Goal: Task Accomplishment & Management: Use online tool/utility

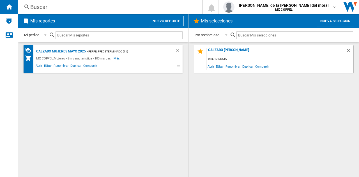
click at [179, 65] on ng-md-icon at bounding box center [179, 66] width 7 height 7
click at [160, 64] on span at bounding box center [130, 66] width 64 height 7
click at [46, 65] on span "Editar" at bounding box center [48, 66] width 10 height 7
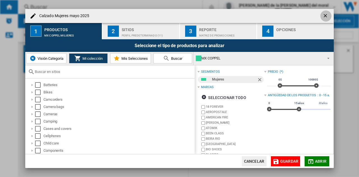
click at [325, 13] on ng-md-icon "getI18NText('BUTTONS.CLOSE_DIALOG')" at bounding box center [326, 16] width 7 height 7
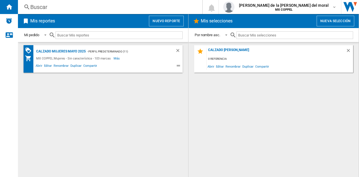
click at [158, 19] on button "Nuevo reporte" at bounding box center [166, 21] width 35 height 11
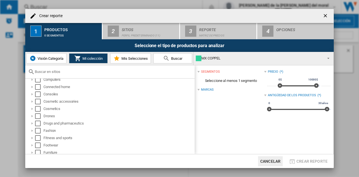
scroll to position [140, 0]
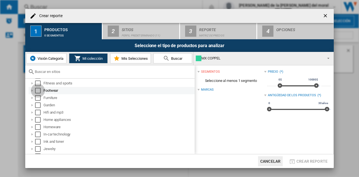
click at [37, 89] on div "Select" at bounding box center [38, 91] width 6 height 6
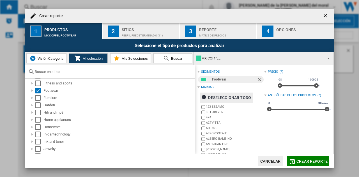
click at [204, 96] on ng-md-icon "button" at bounding box center [204, 98] width 7 height 7
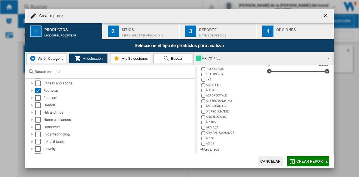
scroll to position [42, 0]
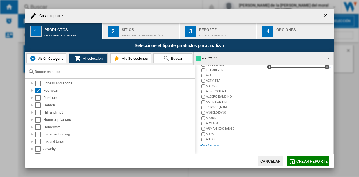
click at [211, 144] on div "+Mostrar todo" at bounding box center [232, 145] width 64 height 4
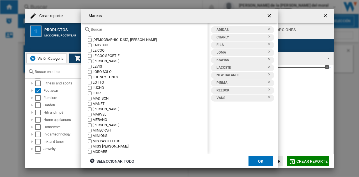
scroll to position [676, 0]
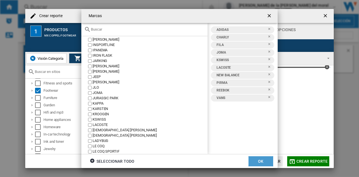
click at [261, 159] on button "OK" at bounding box center [260, 161] width 25 height 10
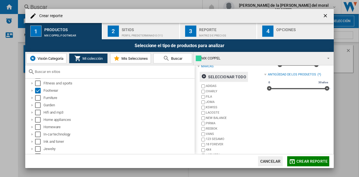
click at [128, 58] on span "Mis Selecciones" at bounding box center [134, 58] width 28 height 4
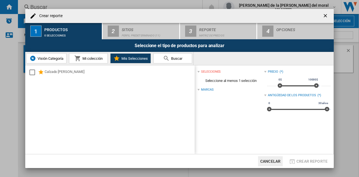
click at [89, 59] on span "Mi colección" at bounding box center [92, 58] width 22 height 4
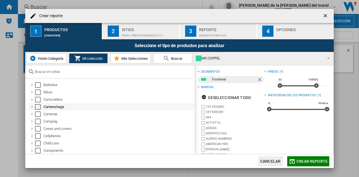
scroll to position [84, 0]
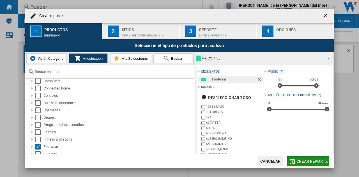
click at [302, 160] on span "Crear reporte" at bounding box center [311, 161] width 31 height 4
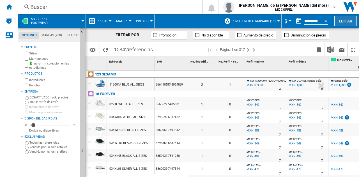
click at [346, 21] on button "Editar" at bounding box center [345, 21] width 22 height 10
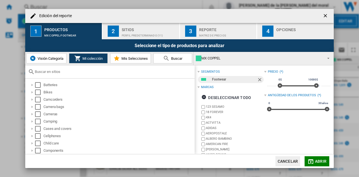
click at [133, 58] on span "Mis Selecciones" at bounding box center [134, 58] width 28 height 4
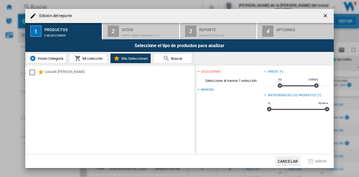
click at [91, 58] on span "Mi colección" at bounding box center [92, 58] width 22 height 4
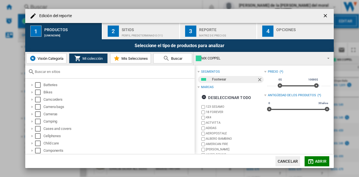
click at [292, 160] on button "Cancelar" at bounding box center [287, 161] width 25 height 10
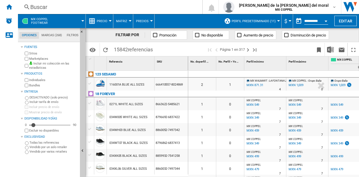
click at [44, 19] on span "MX COPPEL Footwear" at bounding box center [39, 20] width 17 height 7
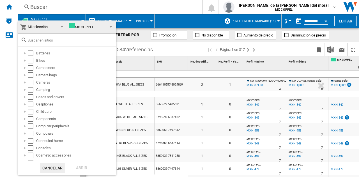
click at [107, 26] on span at bounding box center [109, 26] width 7 height 8
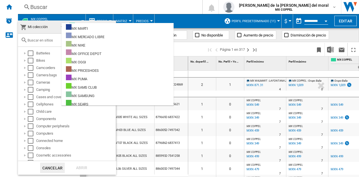
scroll to position [252, 0]
click at [140, 62] on md-backdrop at bounding box center [179, 88] width 359 height 177
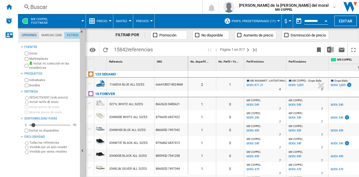
click at [72, 36] on md-tab-item "Filtros" at bounding box center [72, 35] width 17 height 7
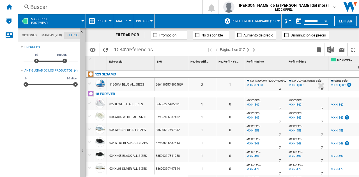
click at [49, 34] on md-tab-item "Marcas (268)" at bounding box center [51, 35] width 25 height 7
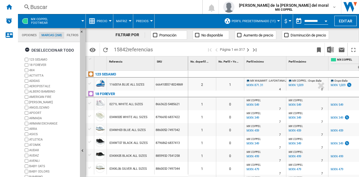
scroll to position [22, 0]
click at [29, 35] on md-tab-item "Opciones" at bounding box center [29, 35] width 20 height 7
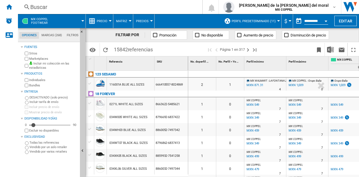
click at [83, 19] on md-menu "MX COPPEL Footwear" at bounding box center [52, 21] width 68 height 14
click at [83, 20] on div at bounding box center [82, 20] width 3 height 1
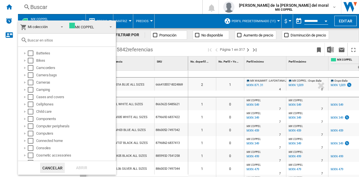
click at [60, 29] on span at bounding box center [60, 26] width 7 height 8
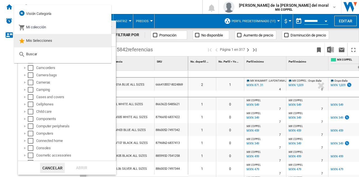
click at [41, 39] on span "Mis Selecciones" at bounding box center [39, 40] width 26 height 4
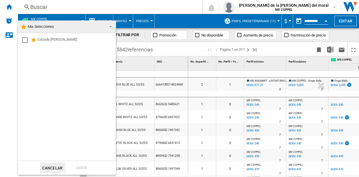
click at [49, 169] on button "Cancelar" at bounding box center [52, 168] width 25 height 10
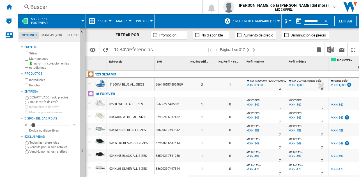
click at [277, 19] on md-menu "Perfil predeterminado (11) Perfil predeterminado (11) ALL (21) [PERSON_NAME] [P…" at bounding box center [251, 21] width 60 height 14
click at [277, 20] on div at bounding box center [278, 20] width 3 height 1
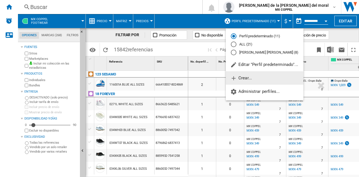
click at [244, 78] on span "Crear..." at bounding box center [241, 77] width 22 height 5
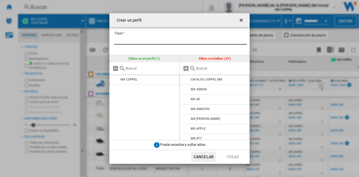
click at [140, 38] on input "Título" at bounding box center [180, 40] width 133 height 8
type input "*"
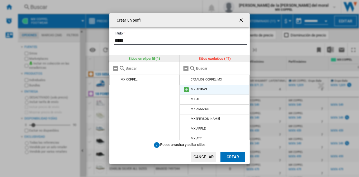
type input "*****"
click at [186, 89] on md-icon at bounding box center [186, 89] width 7 height 7
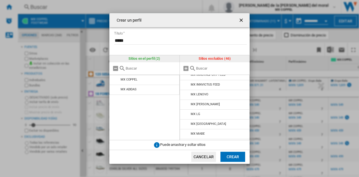
scroll to position [224, 0]
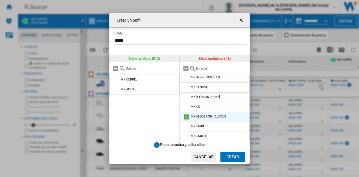
click at [185, 114] on md-icon at bounding box center [186, 117] width 7 height 7
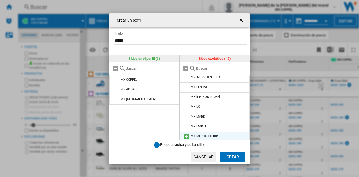
click at [186, 133] on md-icon at bounding box center [186, 136] width 7 height 7
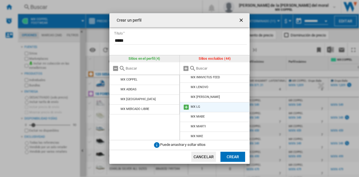
scroll to position [252, 0]
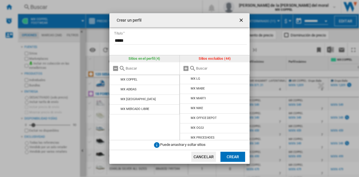
click at [235, 157] on button "Crear" at bounding box center [232, 157] width 25 height 10
